Goal: Information Seeking & Learning: Learn about a topic

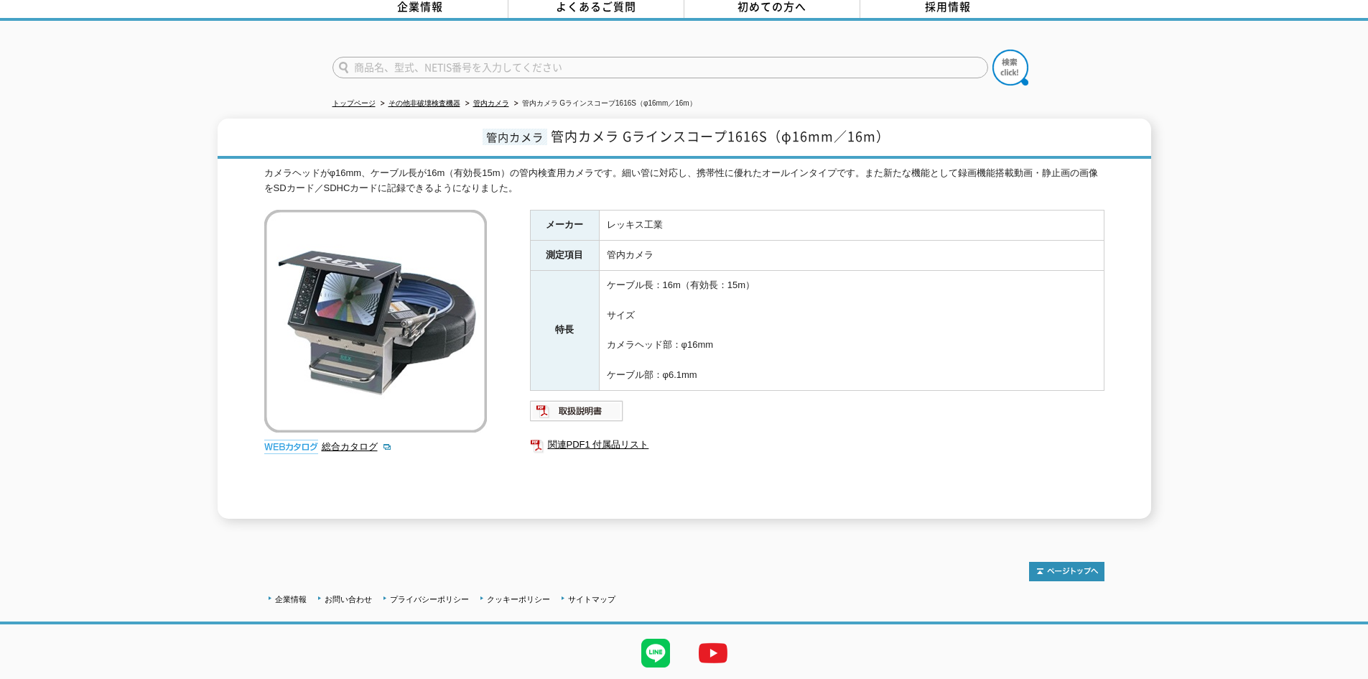
scroll to position [108, 0]
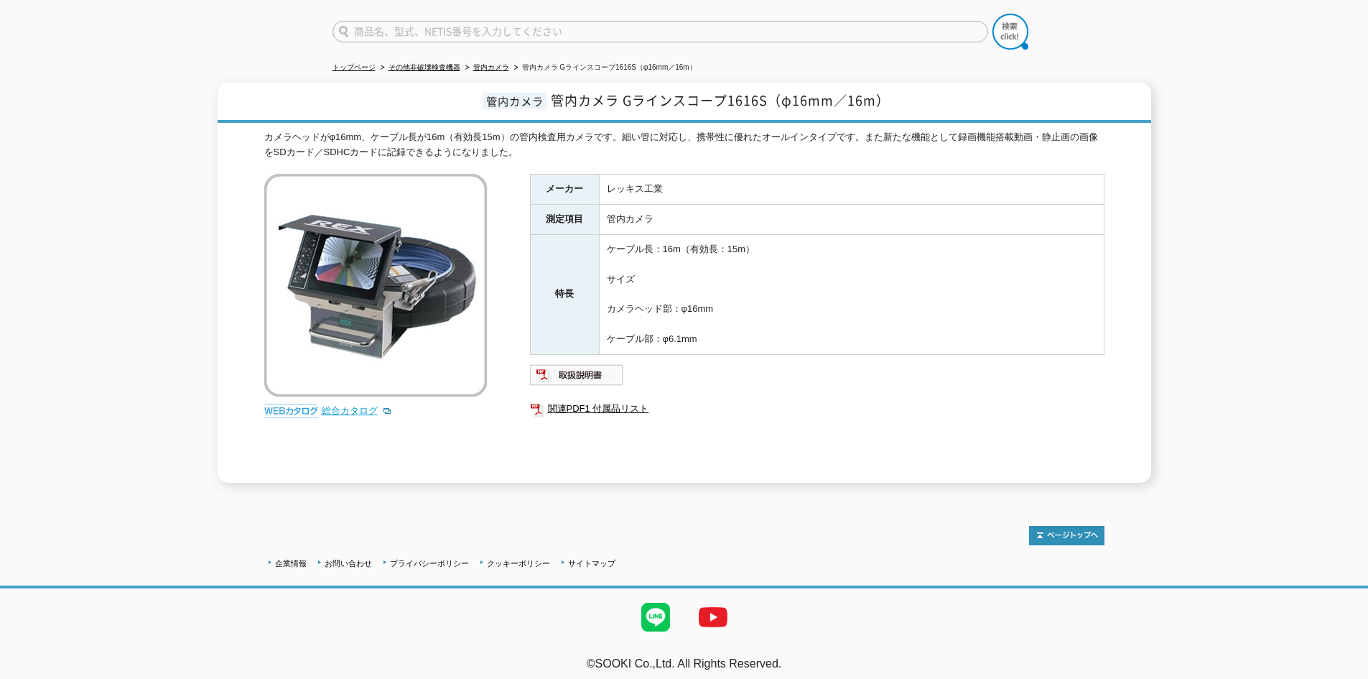
click at [353, 405] on link "総合カタログ" at bounding box center [357, 410] width 70 height 11
click at [376, 22] on input "text" at bounding box center [661, 32] width 656 height 22
drag, startPoint x: 600, startPoint y: 21, endPoint x: 203, endPoint y: 11, distance: 397.3
click at [119, 4] on div at bounding box center [684, 19] width 1368 height 69
click at [376, 21] on input "text" at bounding box center [661, 32] width 656 height 22
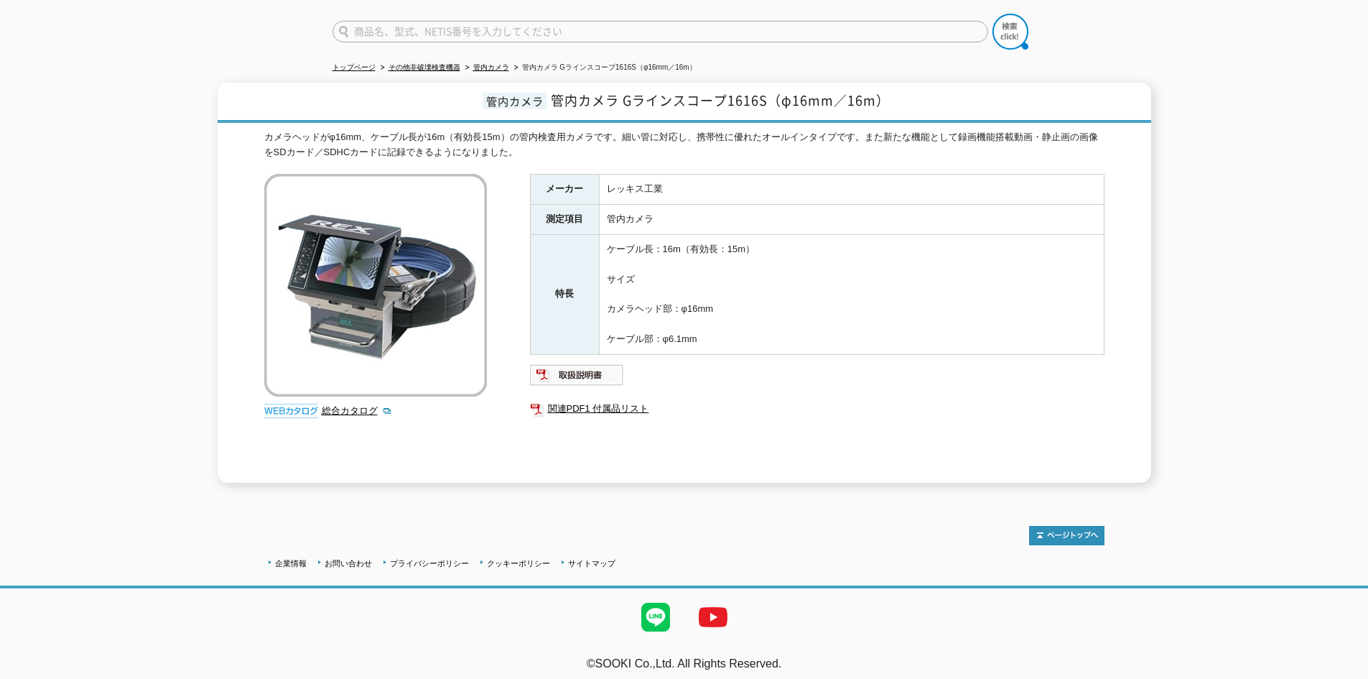
click at [621, 21] on input "text" at bounding box center [661, 32] width 656 height 22
type input "商品名、型式、NETIS番号を入力してください"
click at [799, 53] on ul "トップページ その他非破壊検査機器 管内カメラ 管内カメラ Gラインスコープ1616S（φ16mm／16m）" at bounding box center [685, 67] width 704 height 29
click at [892, 417] on div "メーカー レッキス工業 測定項目 管内カメラ 特長 ケーブル長：16m（有効長：15m） サイズ カメラヘッド部：φ16mm ケーブル部：φ6.1mm 関連P…" at bounding box center [817, 328] width 575 height 309
click at [856, 405] on link "関連PDF1 付属品リスト" at bounding box center [817, 408] width 575 height 19
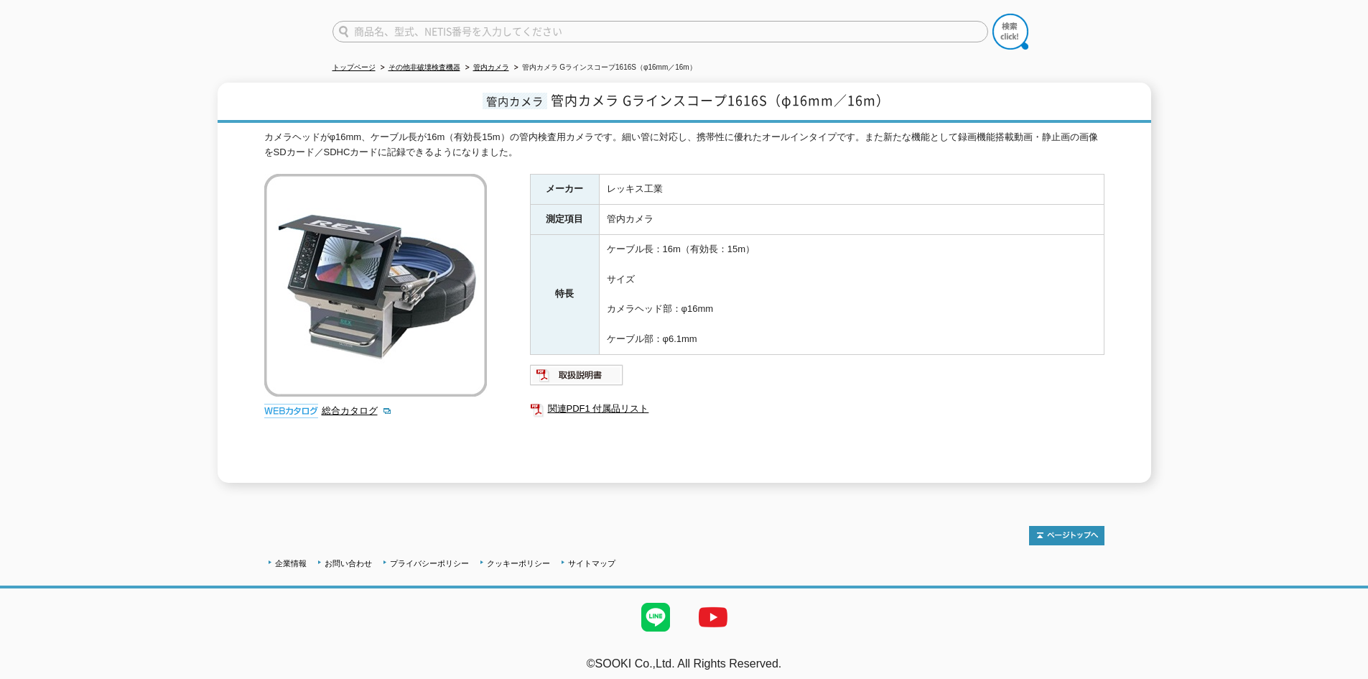
drag, startPoint x: 710, startPoint y: 330, endPoint x: 204, endPoint y: 119, distance: 548.4
click at [204, 119] on div "管内カメラ 管内カメラ Gラインスコープ1616S（φ16mm／16m） カメラヘッドがφ16mm、ケーブル長が16m（有効長15m）の管内検査用カメラです。…" at bounding box center [684, 283] width 1368 height 400
click at [907, 314] on td "ケーブル長：16m（有効長：15m） サイズ カメラヘッド部：φ16mm ケーブル部：φ6.1mm" at bounding box center [851, 295] width 505 height 120
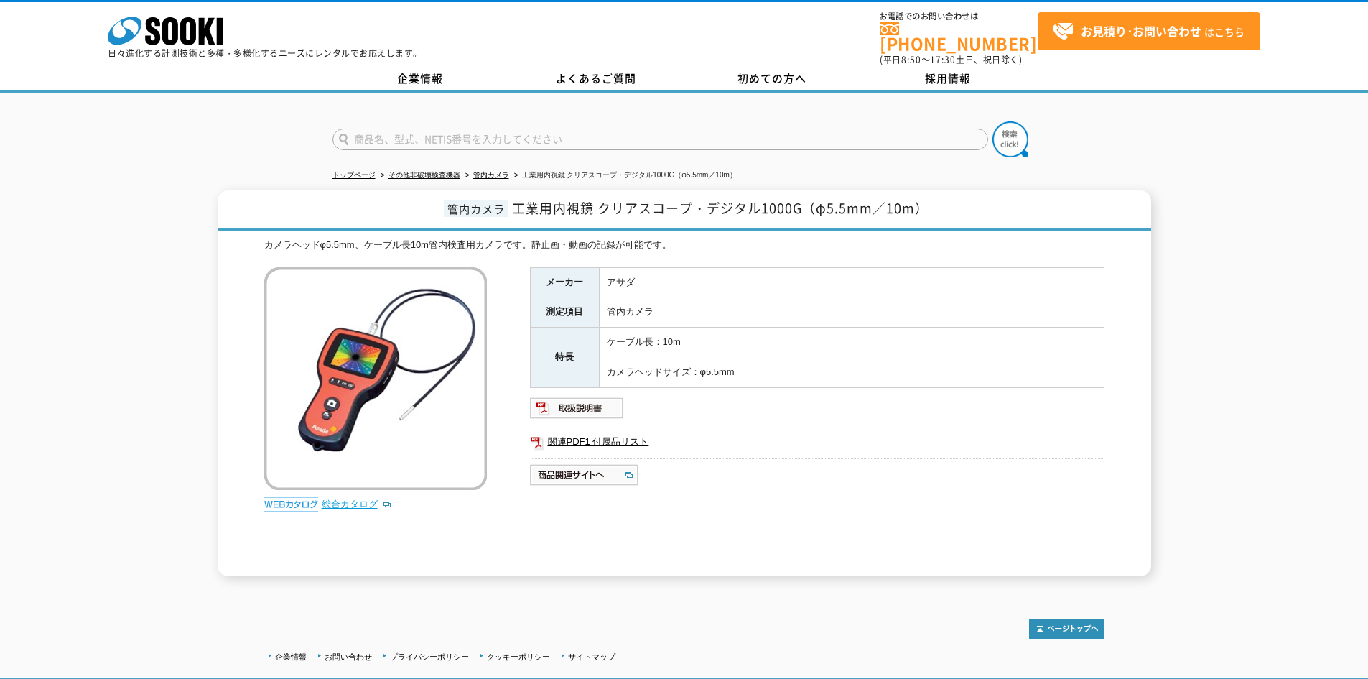
click at [348, 498] on link "総合カタログ" at bounding box center [357, 503] width 70 height 11
